Goal: Information Seeking & Learning: Learn about a topic

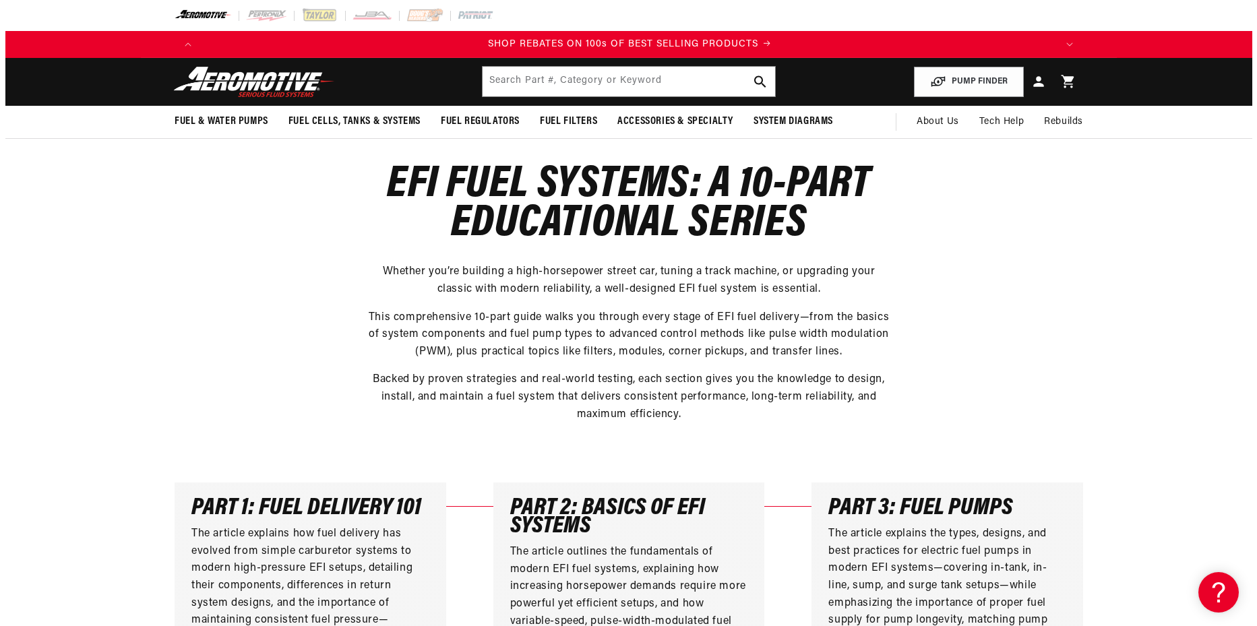
scroll to position [0, 1710]
click at [798, 116] on div "Close dialog NOT SO FAST! No time to browse? No problem. Sign up and we'll keep…" at bounding box center [628, 313] width 1257 height 626
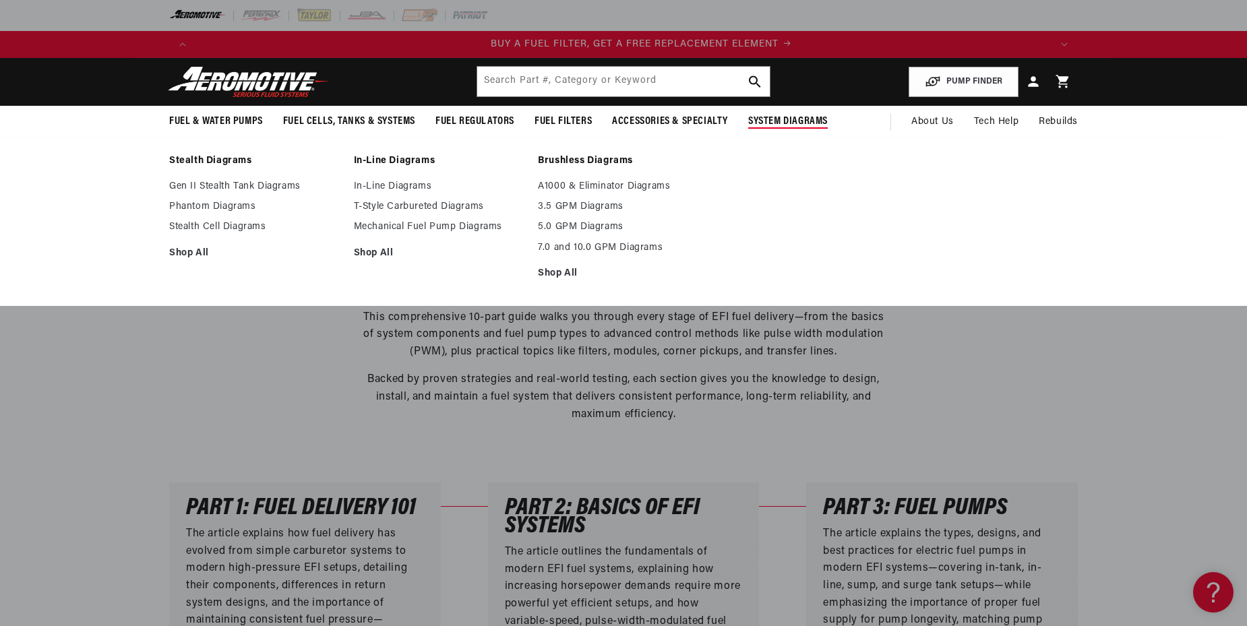
scroll to position [0, 855]
click at [394, 155] on link "In-Line Diagrams" at bounding box center [439, 161] width 171 height 12
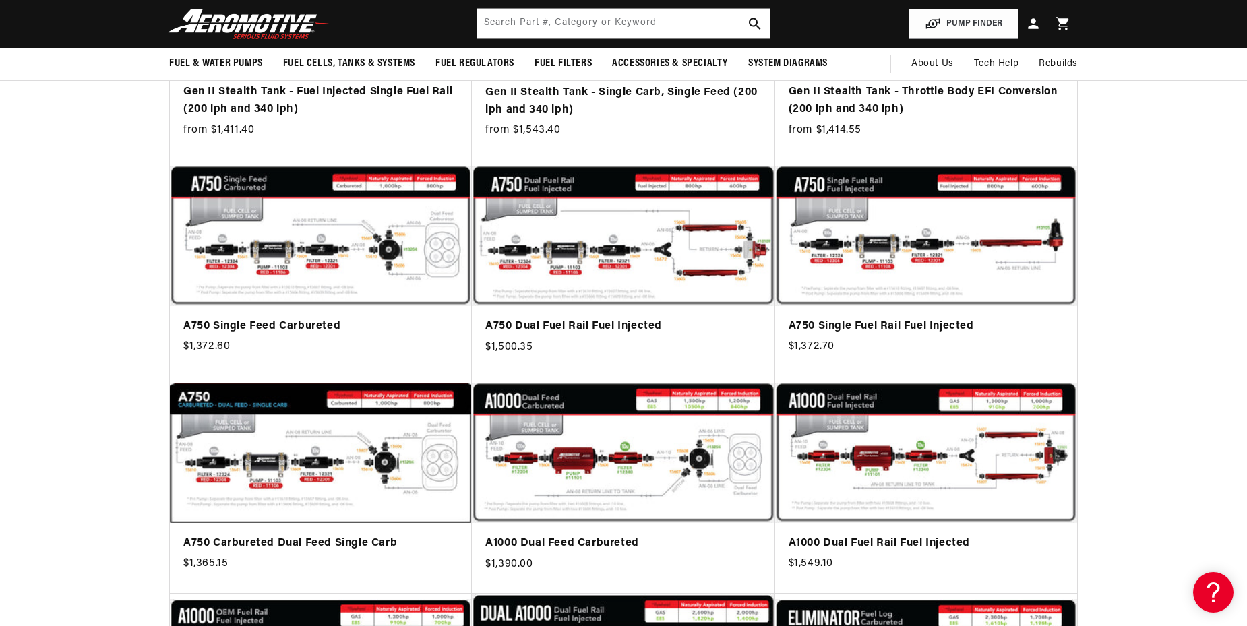
scroll to position [0, 1710]
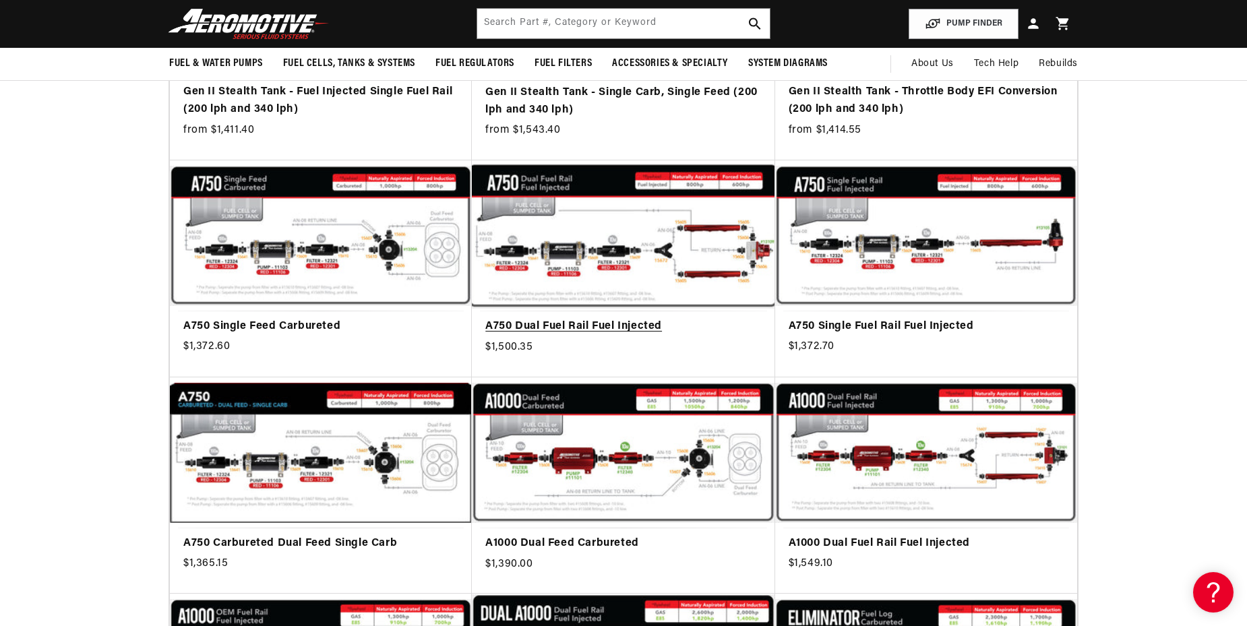
click at [624, 318] on link "A750 Dual Fuel Rail Fuel Injected" at bounding box center [623, 327] width 276 height 18
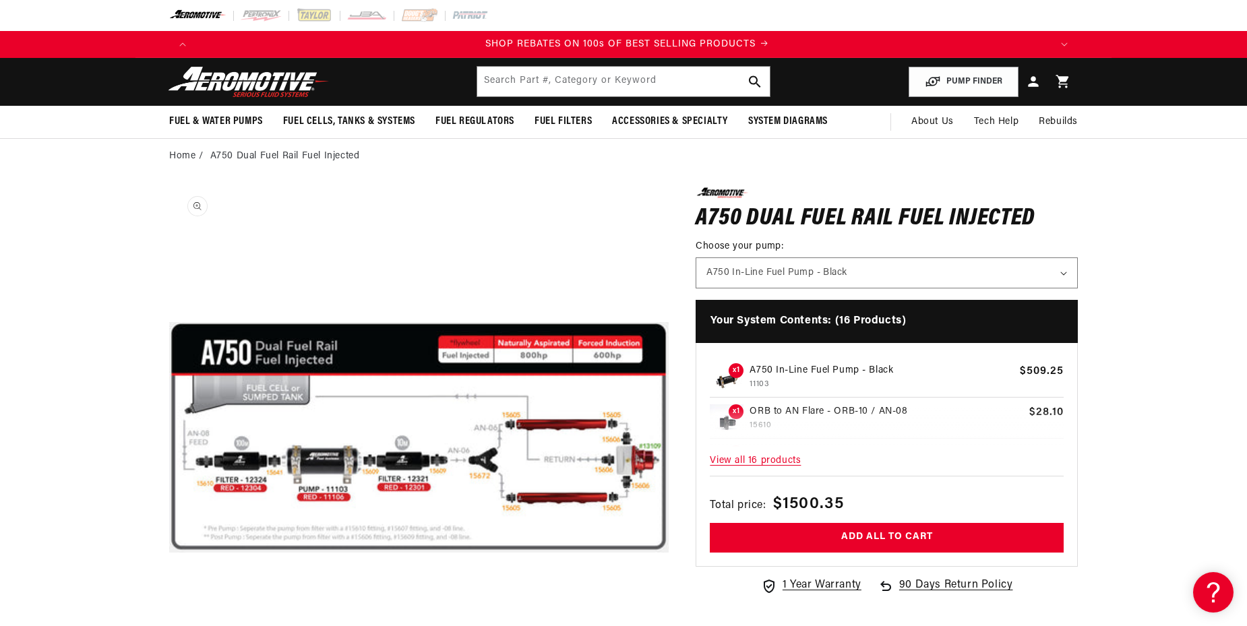
scroll to position [0, 1710]
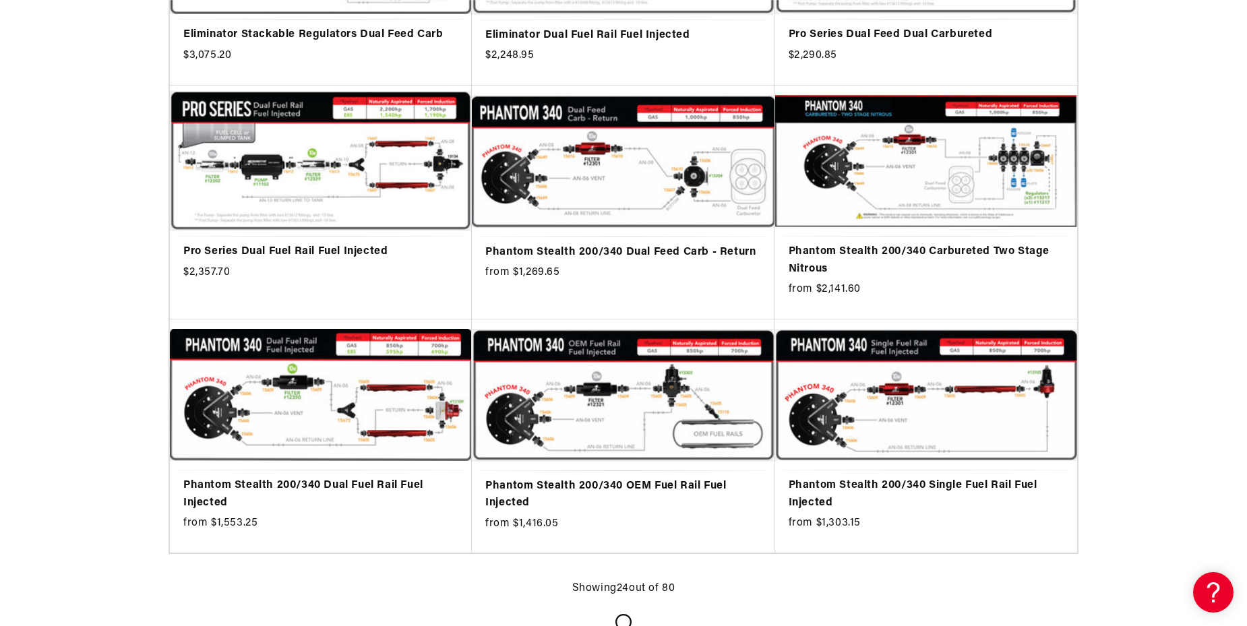
scroll to position [1686, 0]
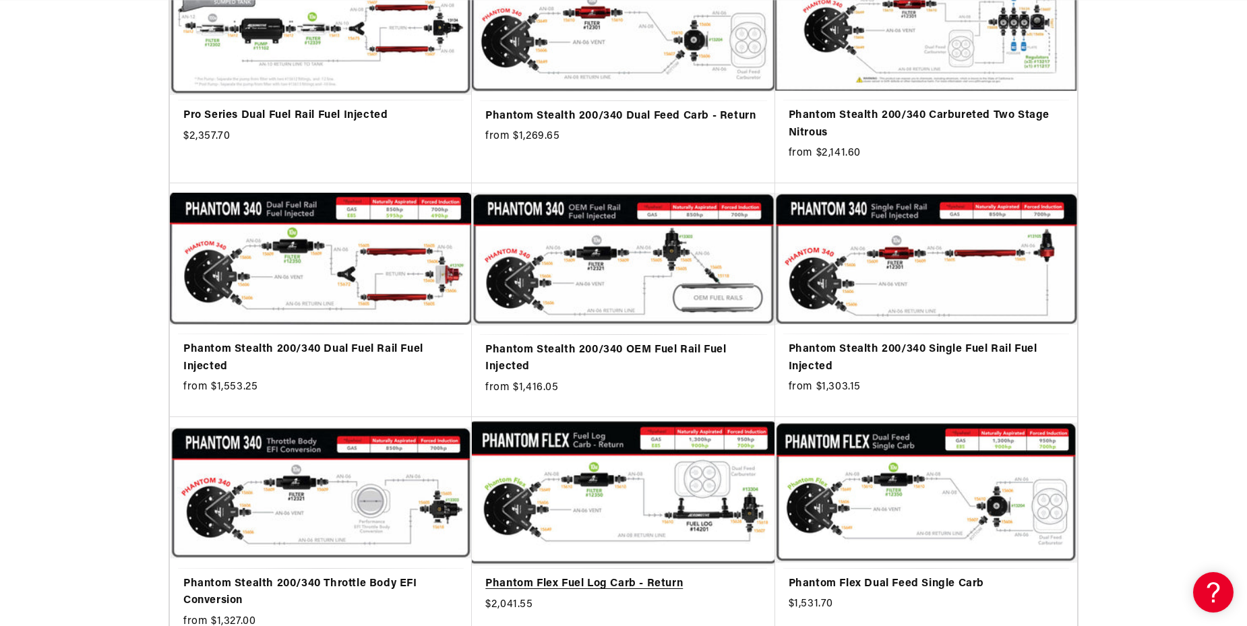
click at [633, 576] on link "Phantom Flex Fuel Log Carb - Return" at bounding box center [623, 585] width 276 height 18
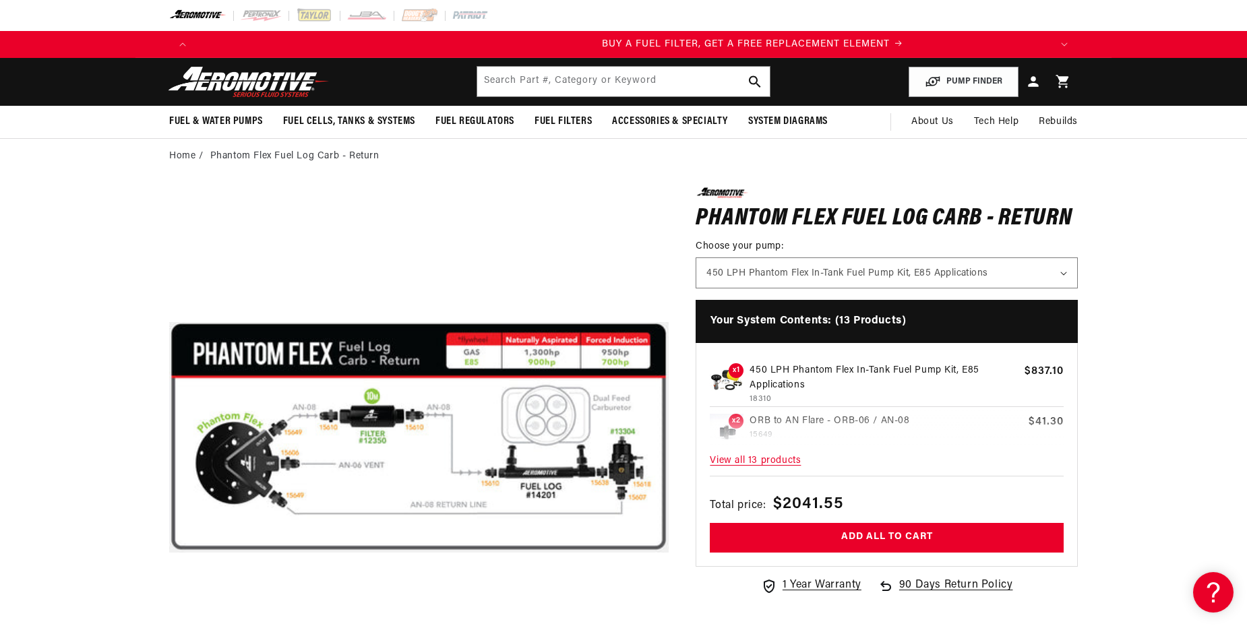
scroll to position [0, 855]
